Goal: Task Accomplishment & Management: Use online tool/utility

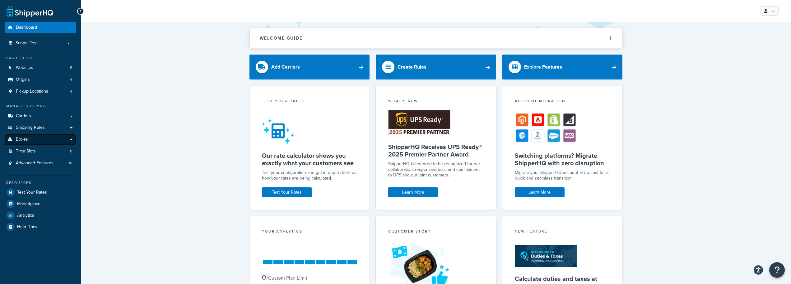
click at [33, 139] on link "Boxes" at bounding box center [41, 140] width 72 height 12
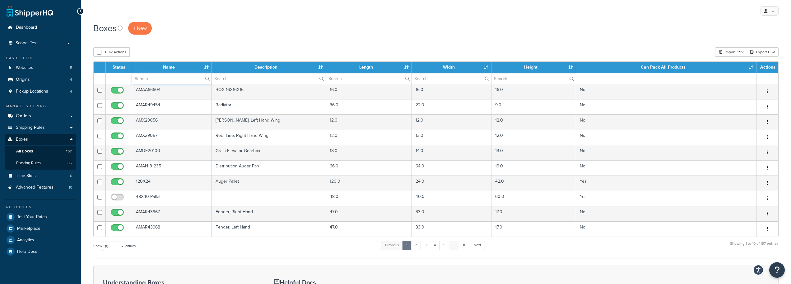
click at [162, 77] on input "text" at bounding box center [171, 78] width 79 height 11
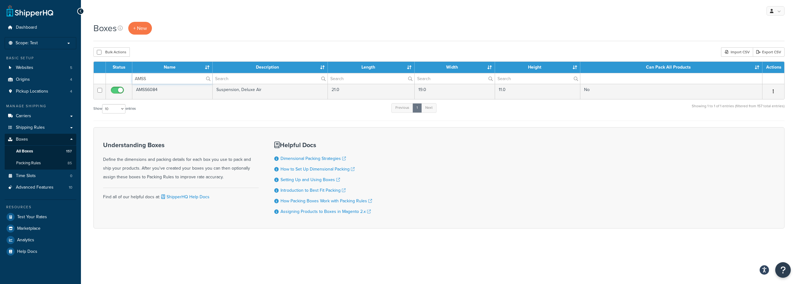
type input "AMSS"
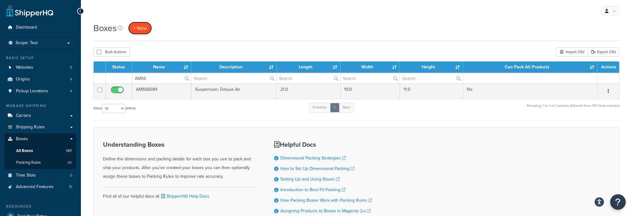
click at [144, 26] on span "+ New" at bounding box center [140, 28] width 14 height 7
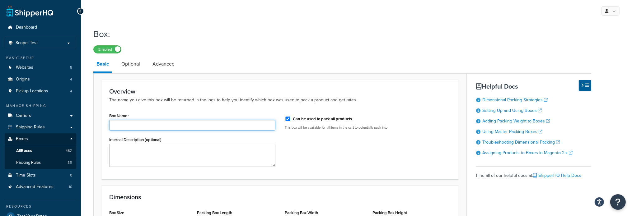
click at [163, 125] on input "Box Name" at bounding box center [192, 125] width 166 height 11
paste input "AMSS10015"
type input "AMSS10015"
click at [286, 119] on input "Can be used to pack all products" at bounding box center [288, 119] width 6 height 5
checkbox input "false"
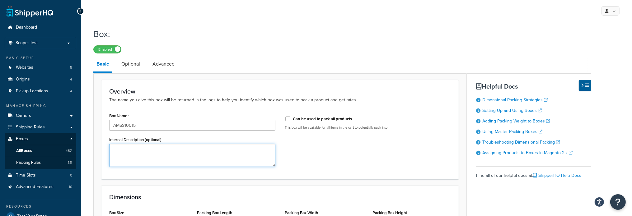
click at [119, 153] on textarea "Internal Description (optional)" at bounding box center [192, 155] width 166 height 23
paste textarea "Seat and Suspension Assembly, Brown Matrix Fabric"
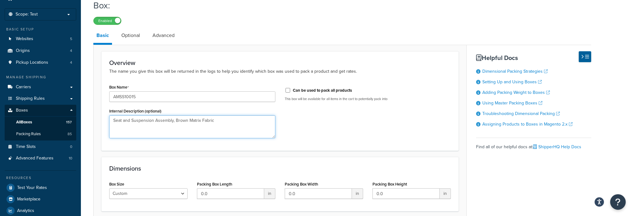
scroll to position [62, 0]
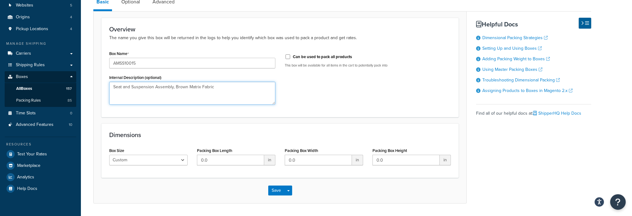
type textarea "Seat and Suspension Assembly, Brown Matrix Fabric"
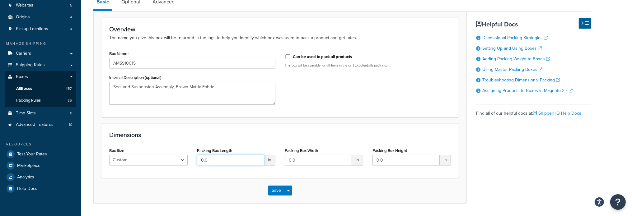
click at [217, 162] on input "0.0" at bounding box center [230, 160] width 67 height 11
click at [218, 162] on input "0.0" at bounding box center [230, 160] width 67 height 11
type input "0"
type input "26"
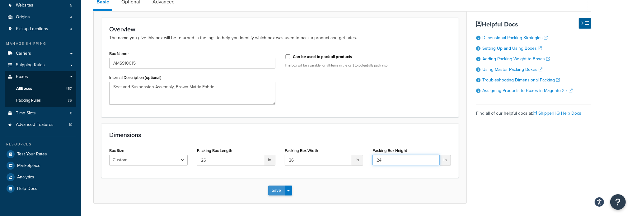
type input "24"
click at [278, 189] on button "Save" at bounding box center [276, 191] width 17 height 10
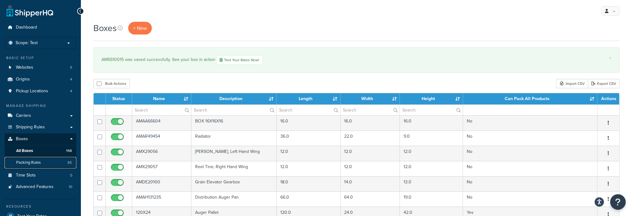
click at [37, 165] on span "Packing Rules" at bounding box center [28, 162] width 25 height 5
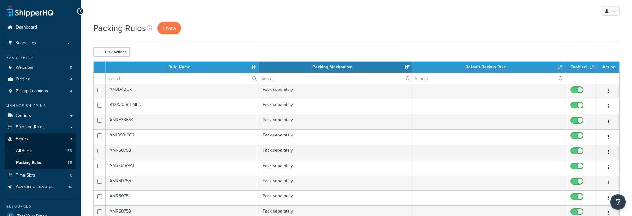
select select "15"
click at [169, 28] on span "+ New" at bounding box center [169, 28] width 14 height 7
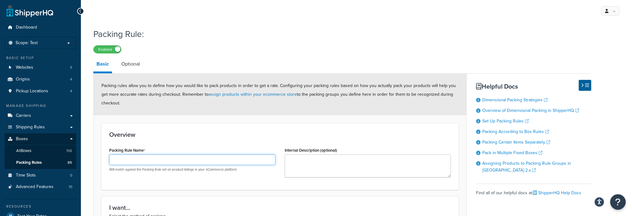
click at [183, 157] on input "Packing Rule Name" at bounding box center [192, 160] width 166 height 11
paste input "AMSS10015"
type input "AMSS10015"
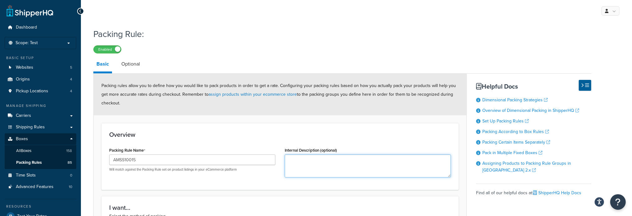
click at [335, 173] on textarea "Internal Description (optional)" at bounding box center [368, 166] width 166 height 23
paste textarea "Seat and Suspension Assembly, Brown Matrix Fabric"
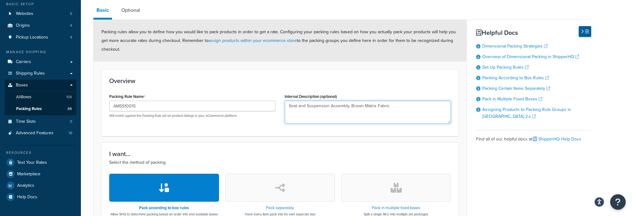
scroll to position [93, 0]
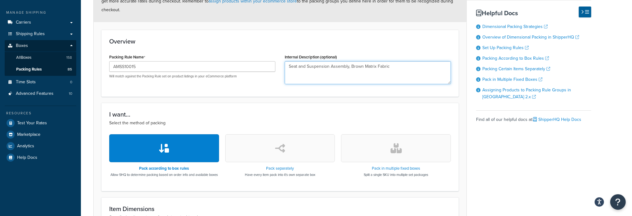
type textarea "Seat and Suspension Assembly, Brown Matrix Fabric"
click at [258, 142] on button "button" at bounding box center [280, 148] width 110 height 28
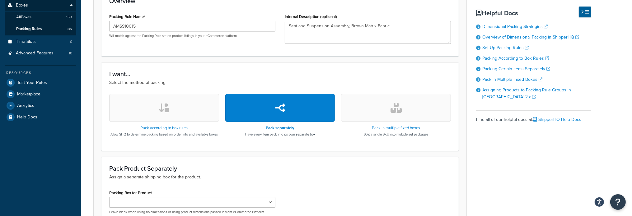
scroll to position [207, 0]
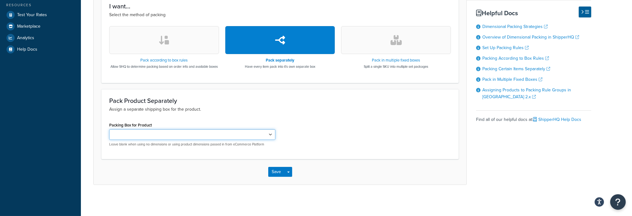
click at [270, 136] on select "AMAA66604 AMAR49454 AMX29056 AMX29057 AMDE20100 AMAH131235 AMAR43967 AMAR43968 …" at bounding box center [192, 134] width 166 height 11
select select "737150"
click at [109, 129] on select "AMAA66604 AMAR49454 AMX29056 AMX29057 AMDE20100 AMAH131235 AMAR43967 AMAR43968 …" at bounding box center [192, 134] width 166 height 11
click at [274, 173] on button "Save" at bounding box center [276, 172] width 17 height 10
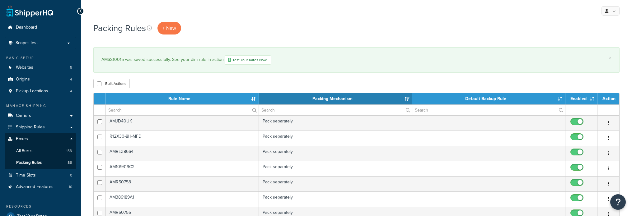
select select "15"
